Goal: Register for event/course

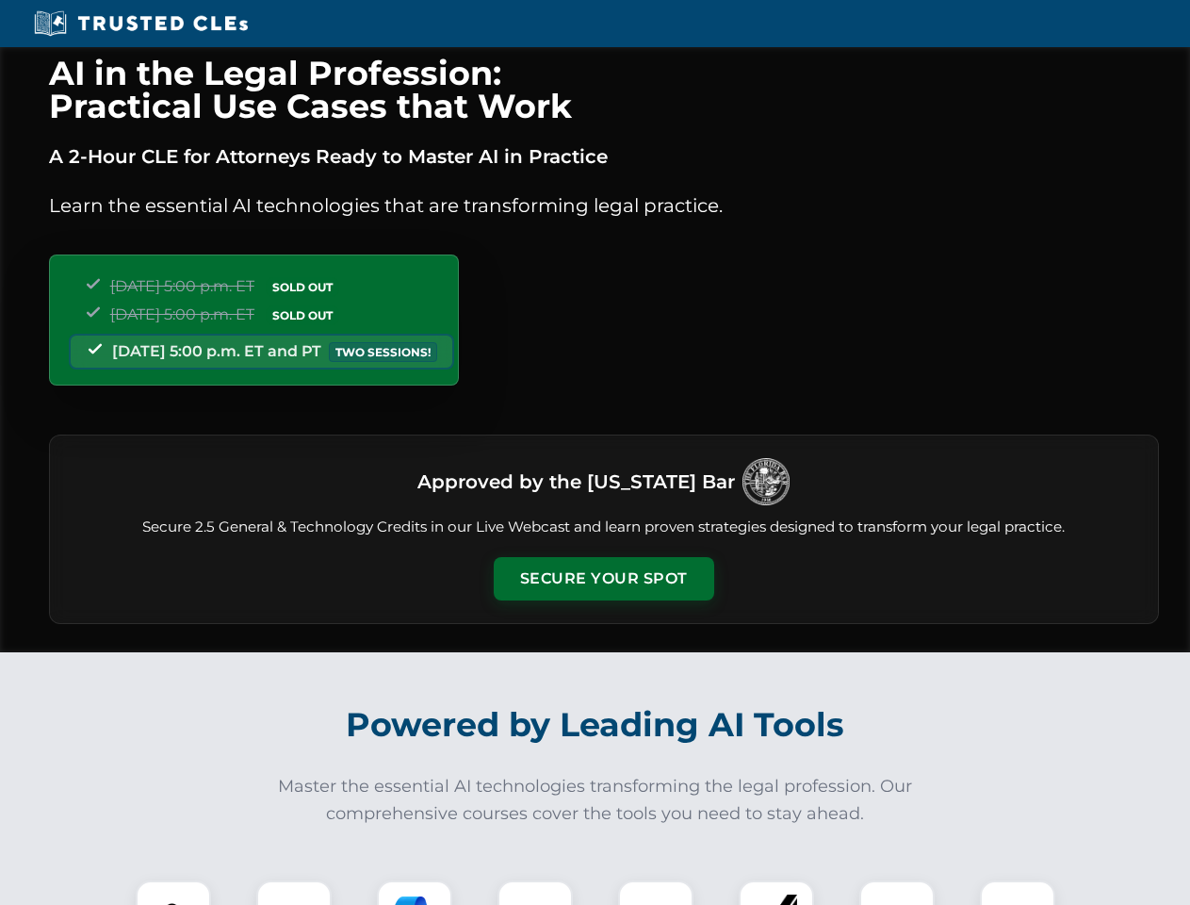
click at [603, 579] on button "Secure Your Spot" at bounding box center [604, 578] width 221 height 43
click at [173, 893] on img at bounding box center [173, 918] width 55 height 55
